Goal: Communication & Community: Answer question/provide support

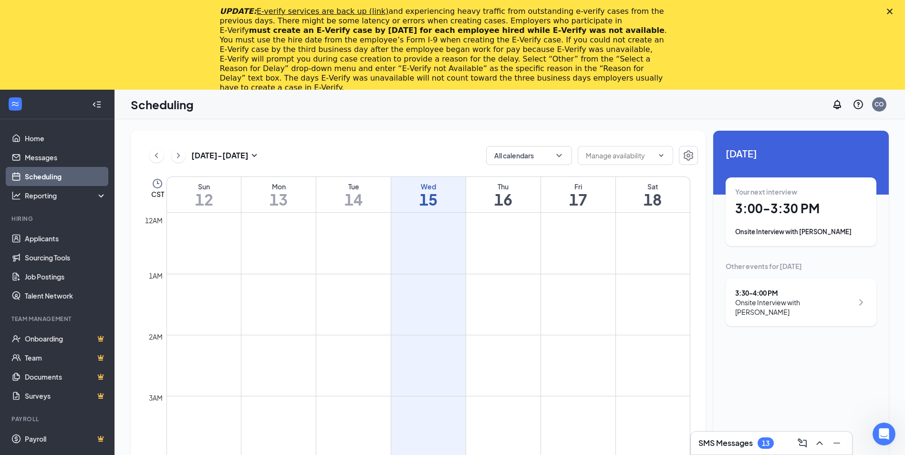
scroll to position [469, 0]
click at [892, 10] on polygon "Close" at bounding box center [890, 12] width 6 height 6
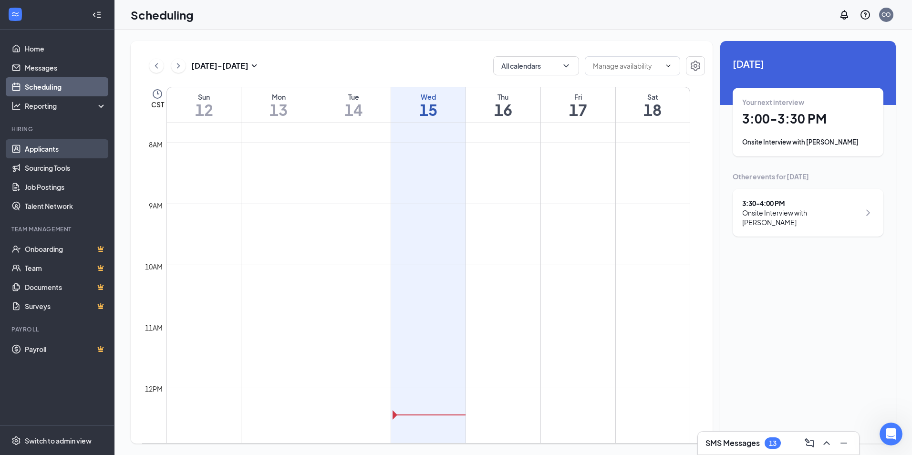
click at [51, 145] on link "Applicants" at bounding box center [66, 148] width 82 height 19
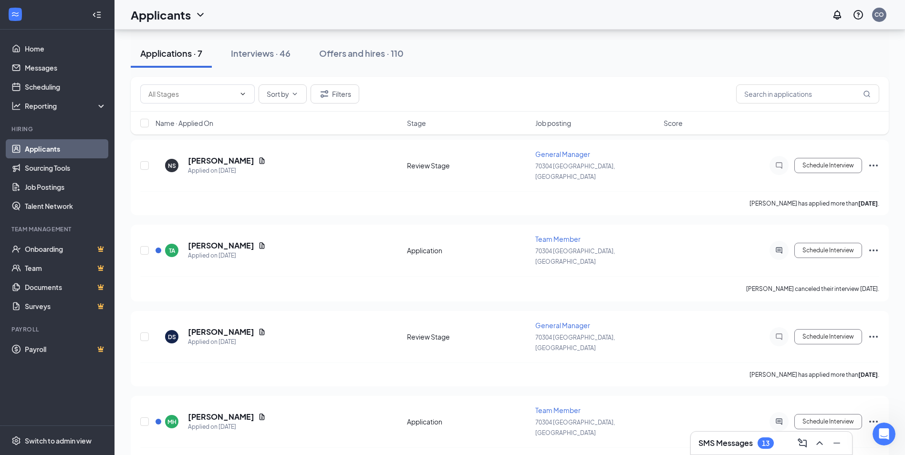
scroll to position [17, 0]
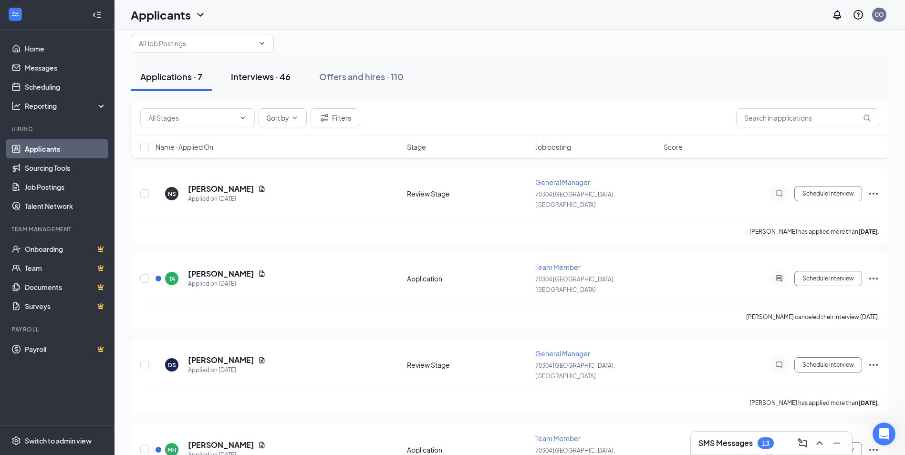
click at [259, 79] on div "Interviews · 46" at bounding box center [261, 77] width 60 height 12
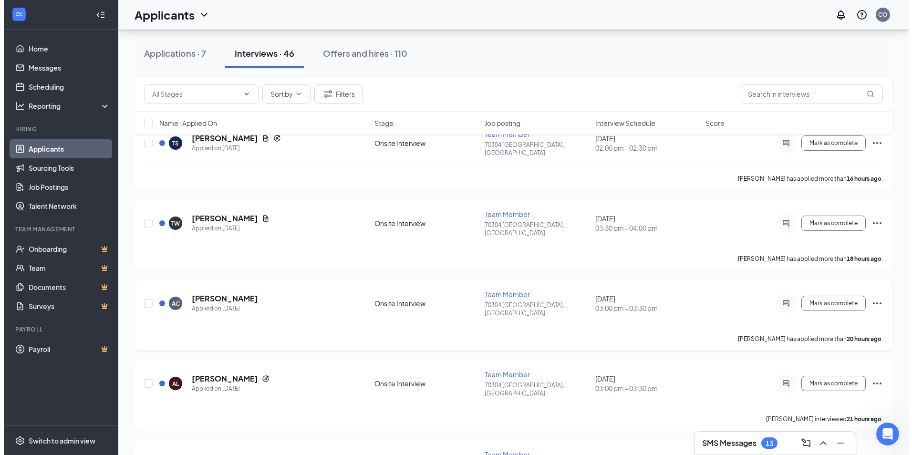
scroll to position [95, 0]
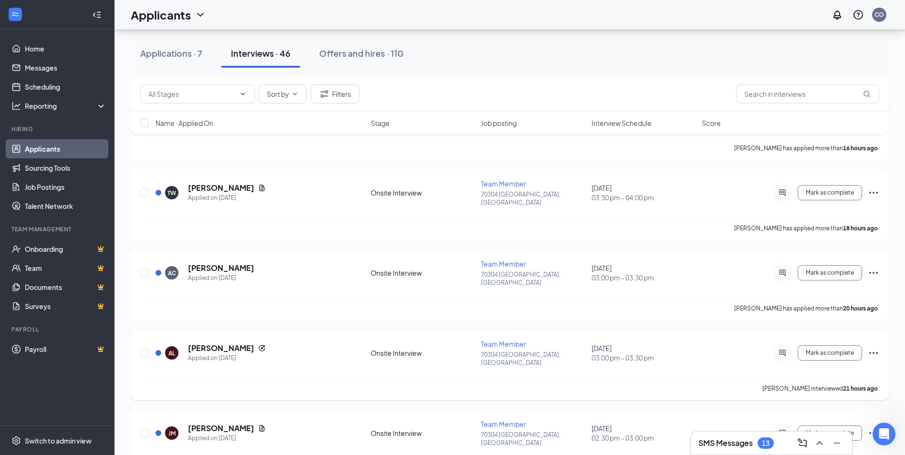
click at [877, 352] on icon "Ellipses" at bounding box center [873, 353] width 9 height 2
click at [837, 372] on p "Request reschedule" at bounding box center [830, 372] width 82 height 10
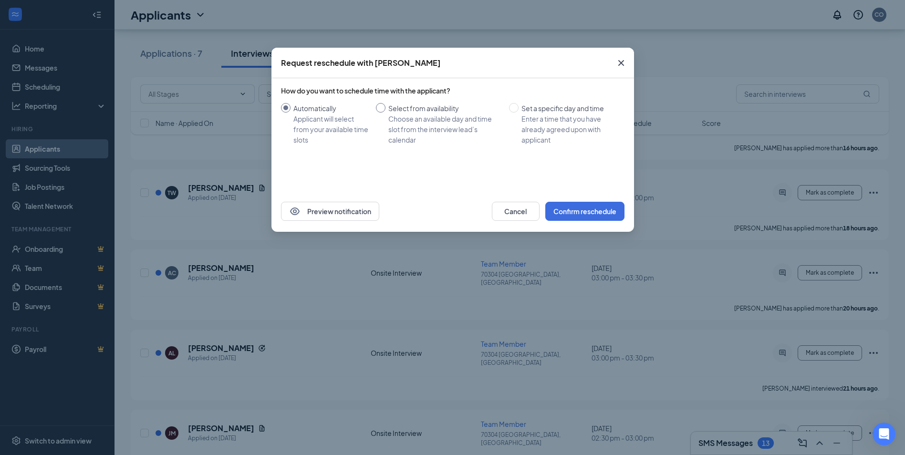
click at [385, 107] on input "Select from availability Choose an available day and time slot from the intervi…" at bounding box center [381, 108] width 10 height 10
radio input "true"
radio input "false"
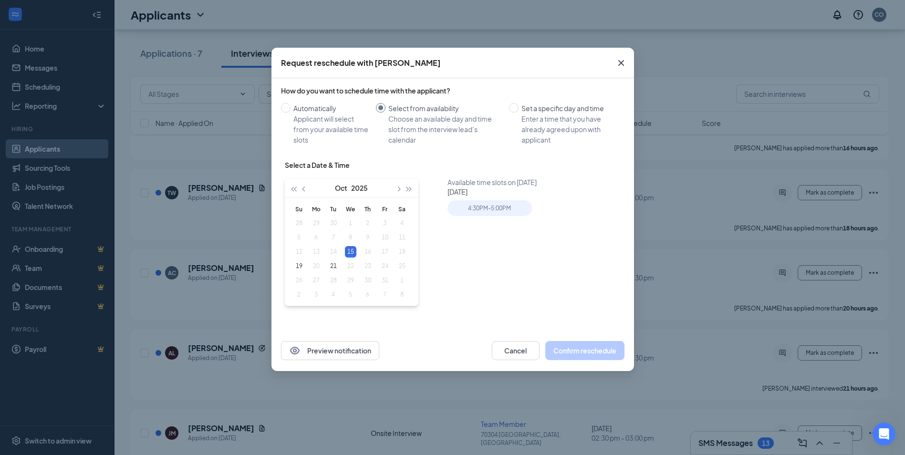
click at [368, 252] on table "Su Mo Tu We Th Fr Sa 28 29 30 1 2 3 4 5 6 7 8 9 10 11 12 13 14 15 16 17 18 19 2…" at bounding box center [350, 252] width 120 height 100
click at [619, 64] on icon "Cross" at bounding box center [620, 62] width 11 height 11
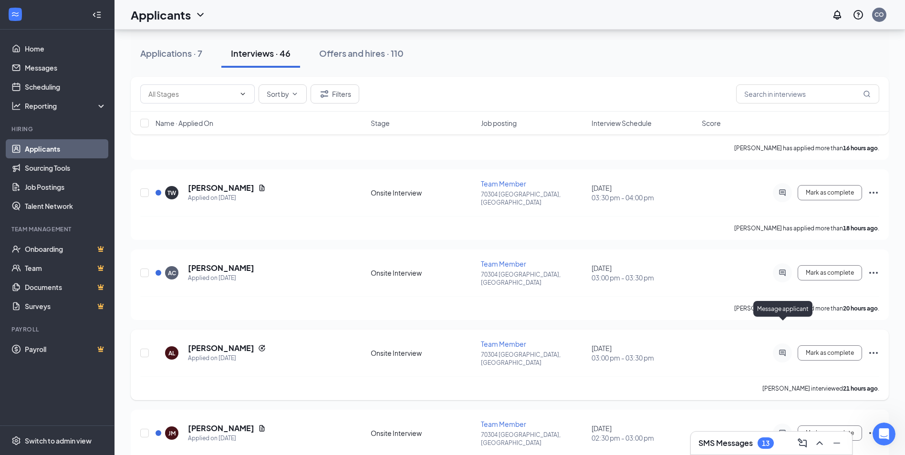
click at [781, 350] on icon "ActiveChat" at bounding box center [782, 353] width 6 height 6
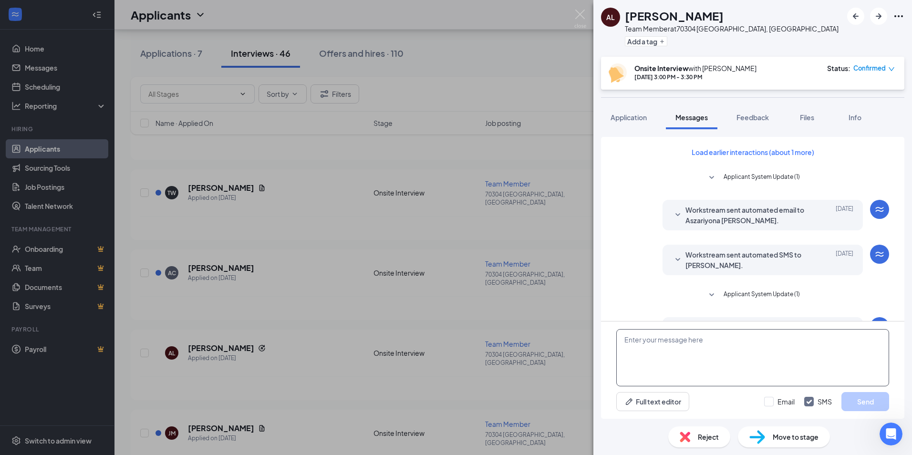
click at [648, 351] on textarea at bounding box center [752, 357] width 273 height 57
drag, startPoint x: 692, startPoint y: 355, endPoint x: 682, endPoint y: 360, distance: 11.5
click at [682, 360] on textarea "[DATE] at 10am rst" at bounding box center [752, 357] width 273 height 57
click at [628, 352] on textarea "[DATE] at 10am" at bounding box center [752, 357] width 273 height 57
click at [623, 345] on textarea "[DATE] at 10am" at bounding box center [752, 357] width 273 height 57
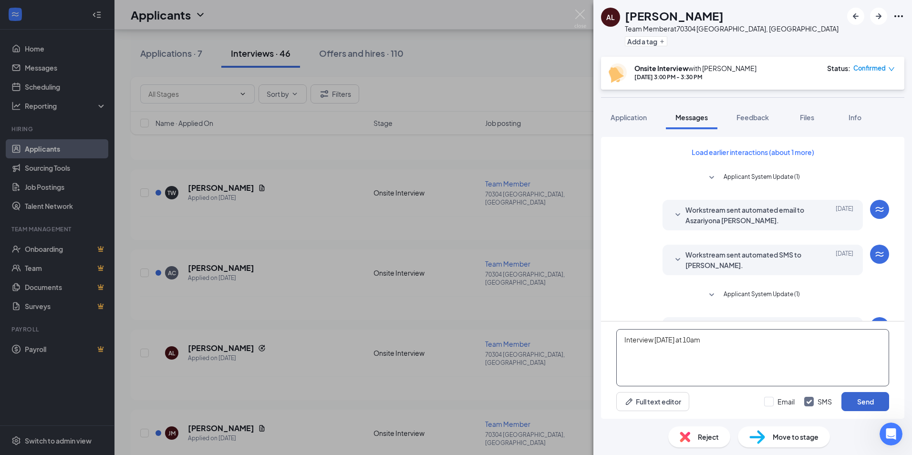
type textarea "Interview [DATE] at 10am"
click at [863, 403] on button "Send" at bounding box center [865, 401] width 48 height 19
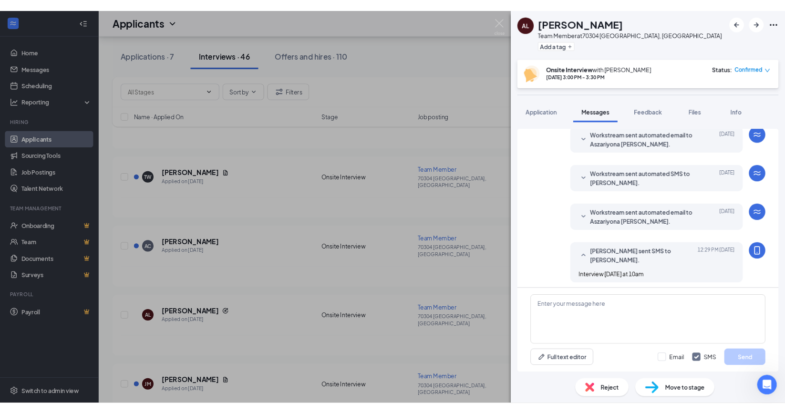
scroll to position [321, 0]
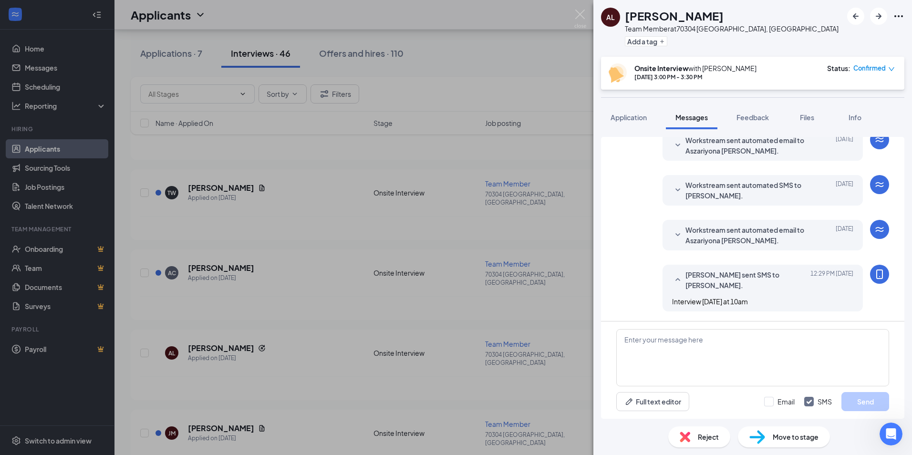
click at [524, 47] on div "AL Aszariyona [PERSON_NAME] Team Member at [GEOGRAPHIC_DATA], [GEOGRAPHIC_DATA]…" at bounding box center [456, 227] width 912 height 455
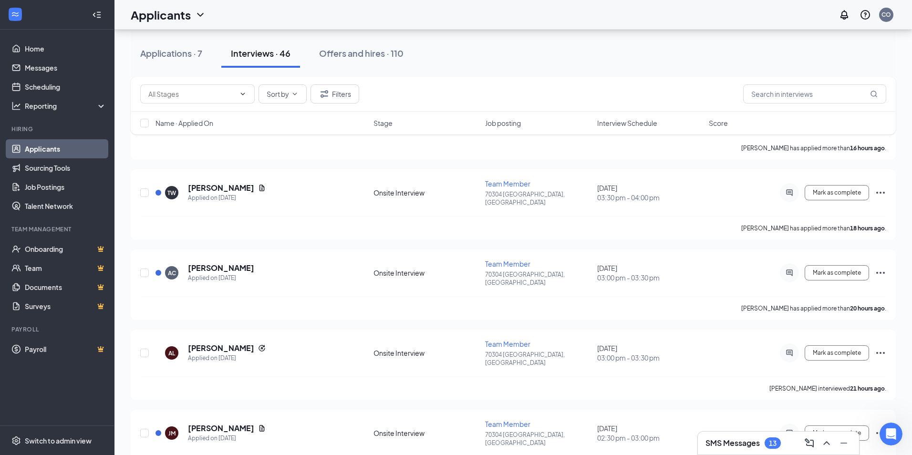
click at [579, 19] on div "Applicants CO" at bounding box center [513, 15] width 798 height 30
